Goal: Information Seeking & Learning: Learn about a topic

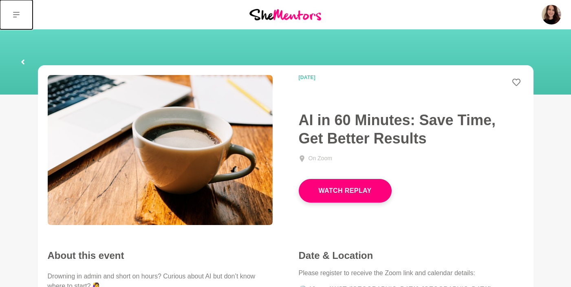
click at [18, 12] on icon at bounding box center [16, 15] width 7 height 6
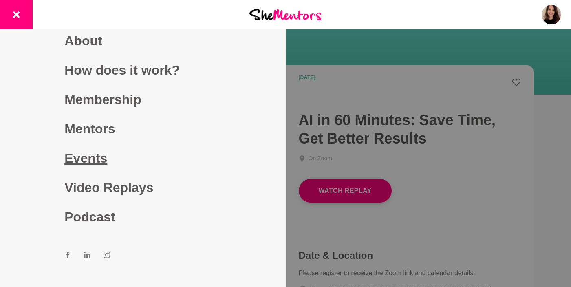
click at [85, 152] on link "Events" at bounding box center [142, 157] width 157 height 29
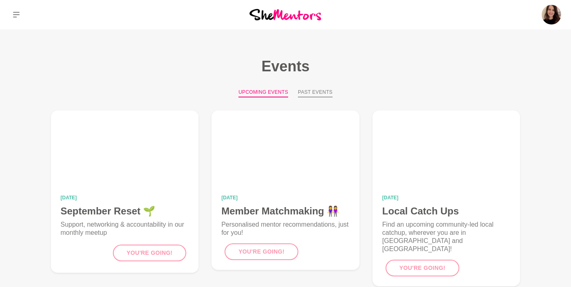
click at [320, 91] on button "Past Events" at bounding box center [315, 92] width 35 height 9
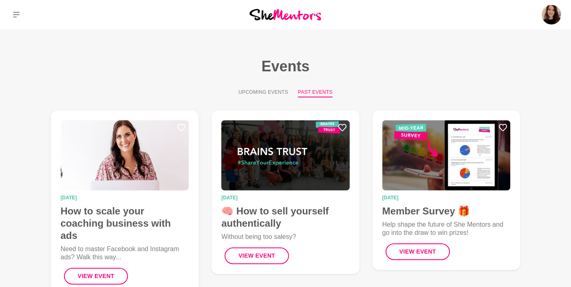
click at [156, 173] on img at bounding box center [125, 155] width 128 height 70
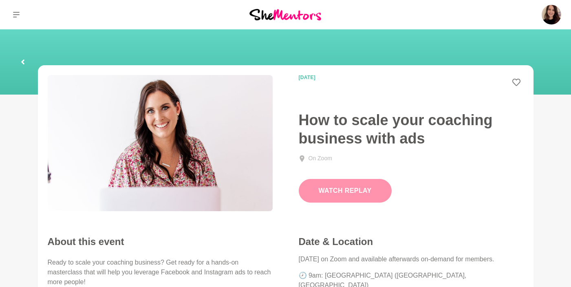
click at [364, 186] on button "Watch Replay" at bounding box center [345, 191] width 93 height 24
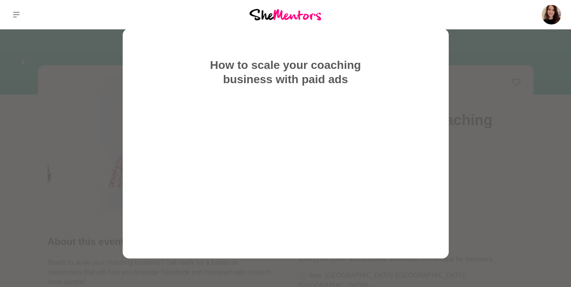
click at [456, 109] on div at bounding box center [285, 143] width 571 height 287
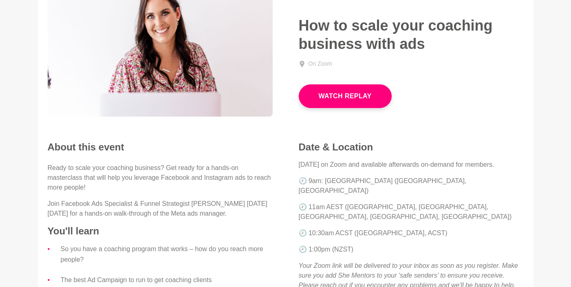
scroll to position [126, 0]
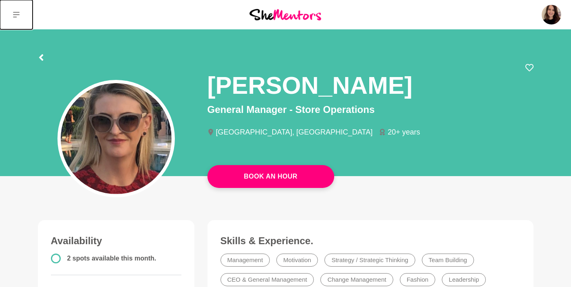
click at [17, 13] on icon at bounding box center [16, 14] width 7 height 7
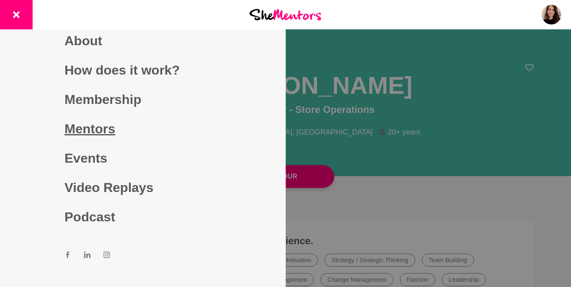
click at [99, 124] on link "Mentors" at bounding box center [142, 128] width 157 height 29
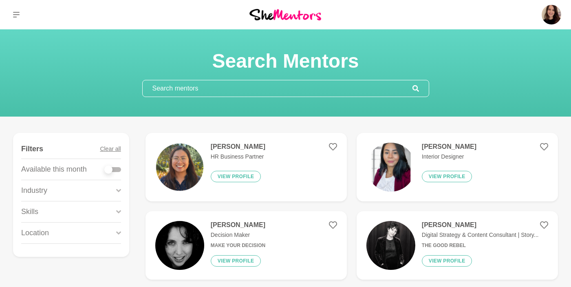
click at [165, 91] on input "text" at bounding box center [278, 88] width 270 height 16
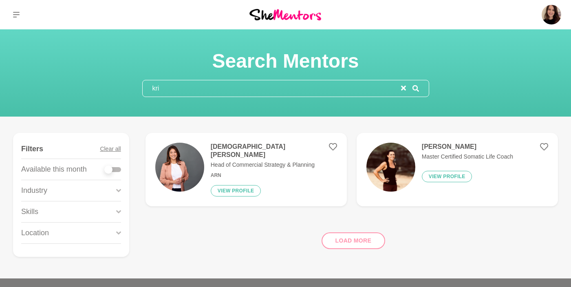
type input "kri"
click at [259, 161] on p "Head of Commercial Strategy & Planning" at bounding box center [274, 165] width 126 height 9
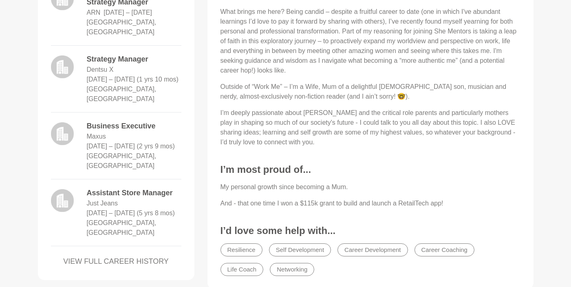
scroll to position [521, 0]
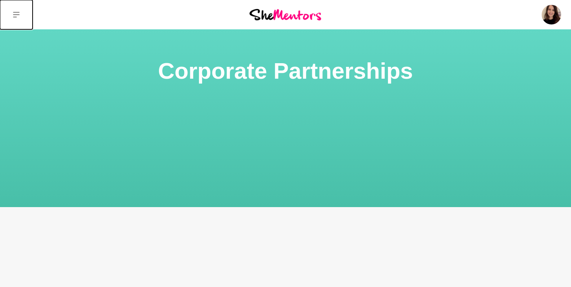
click at [15, 13] on icon at bounding box center [16, 14] width 7 height 7
